Goal: Navigation & Orientation: Understand site structure

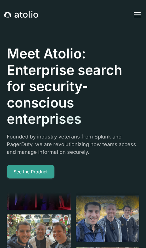
click at [137, 16] on div "menu" at bounding box center [138, 15] width 14 height 14
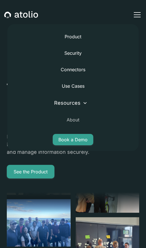
click at [72, 121] on link "About" at bounding box center [73, 120] width 13 height 14
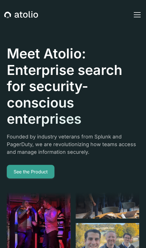
click at [138, 14] on div "menu" at bounding box center [138, 15] width 14 height 14
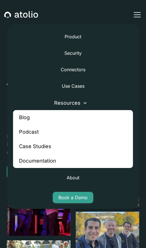
click at [29, 118] on link "Blog" at bounding box center [73, 117] width 121 height 14
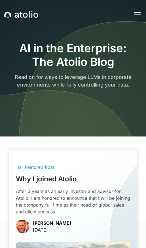
click at [138, 14] on div "menu" at bounding box center [138, 15] width 14 height 14
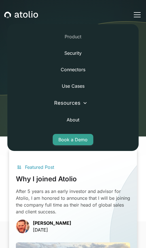
click at [71, 35] on link "Product" at bounding box center [73, 37] width 17 height 14
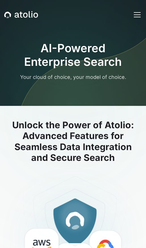
scroll to position [5, 0]
